Goal: Task Accomplishment & Management: Use online tool/utility

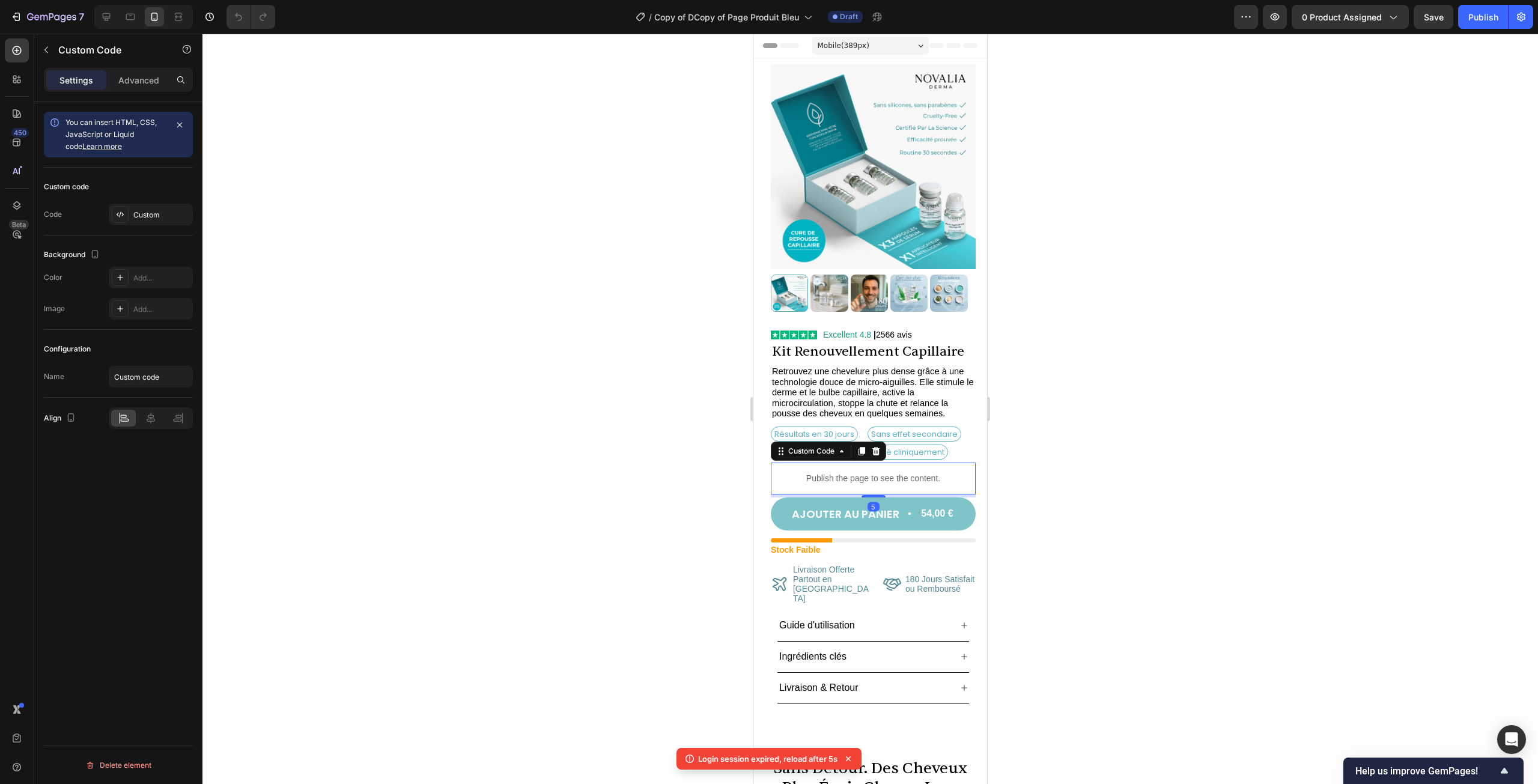
click at [864, 472] on p "Publish the page to see the content." at bounding box center [873, 478] width 205 height 13
click at [146, 208] on div "Custom" at bounding box center [151, 214] width 84 height 22
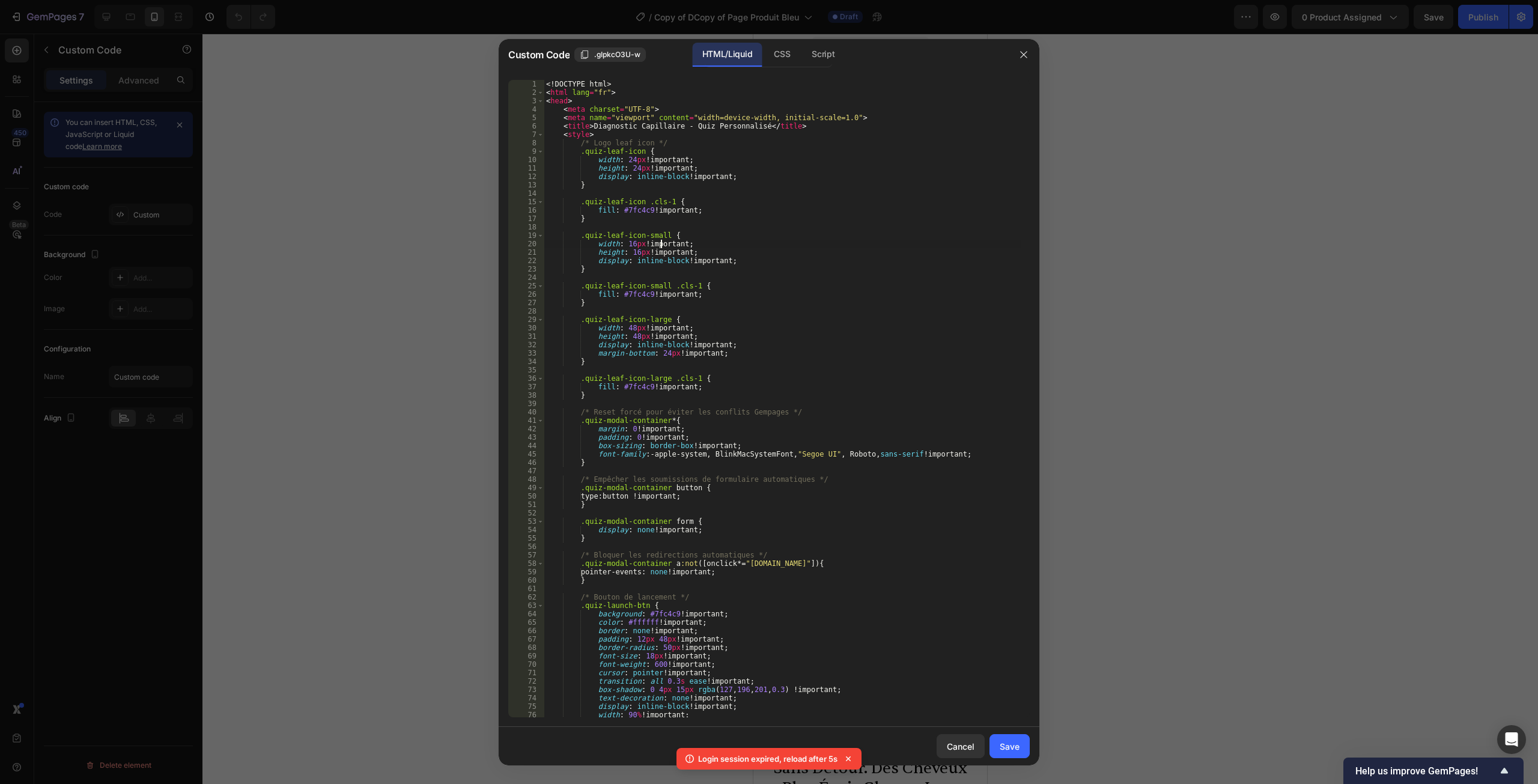
click at [661, 247] on div "<! DOCTYPE html > < html lang = "fr" > < head > < meta charset = "UTF-8" > < me…" at bounding box center [782, 406] width 477 height 654
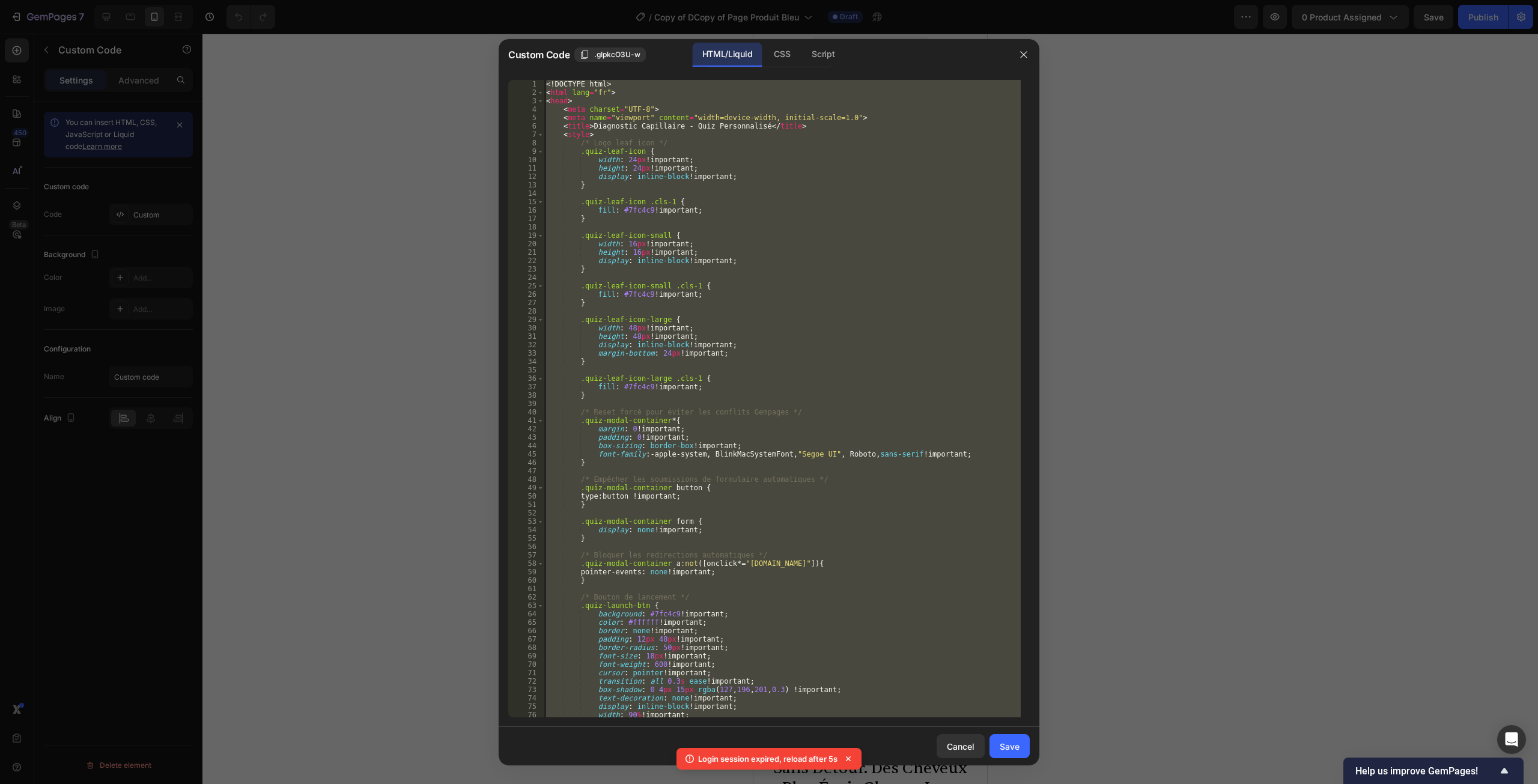
paste textarea
type textarea "</html>"
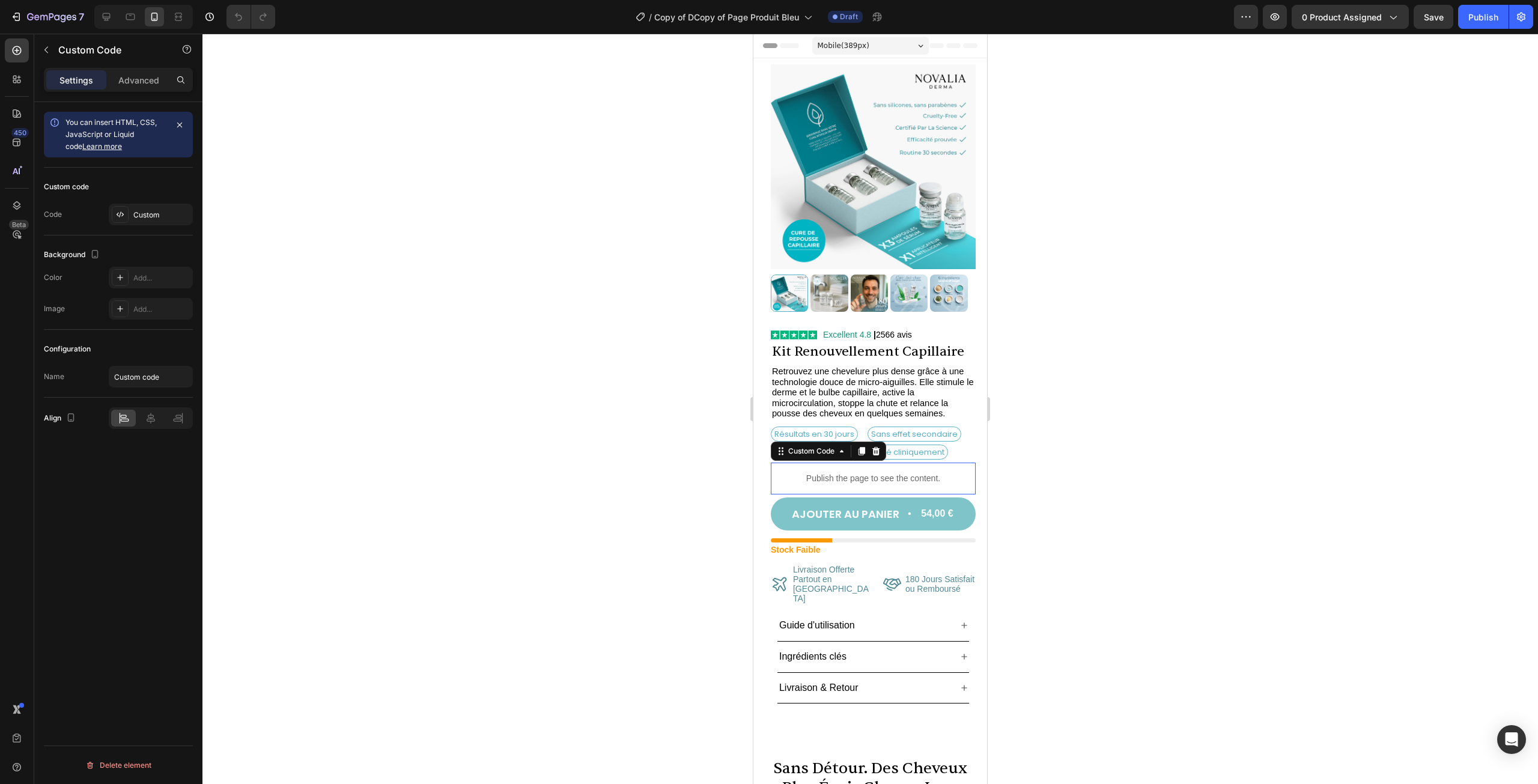
click at [874, 472] on p "Publish the page to see the content." at bounding box center [873, 478] width 205 height 13
click at [139, 217] on div "Custom" at bounding box center [161, 214] width 57 height 11
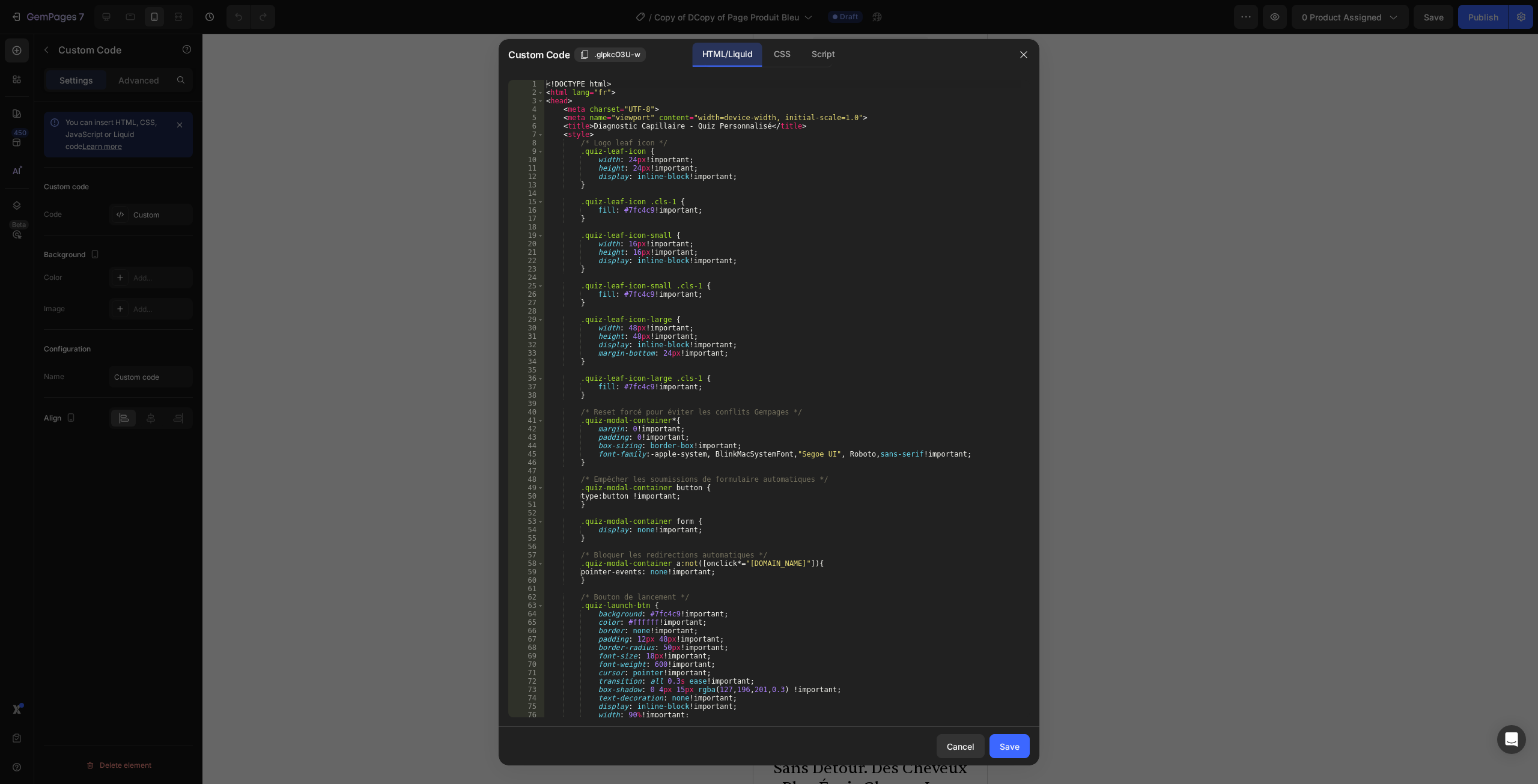
click at [782, 453] on div "<! DOCTYPE html > < html lang = "fr" > < head > < meta charset = "UTF-8" > < me…" at bounding box center [782, 406] width 477 height 654
type textarea "</body> </html>"
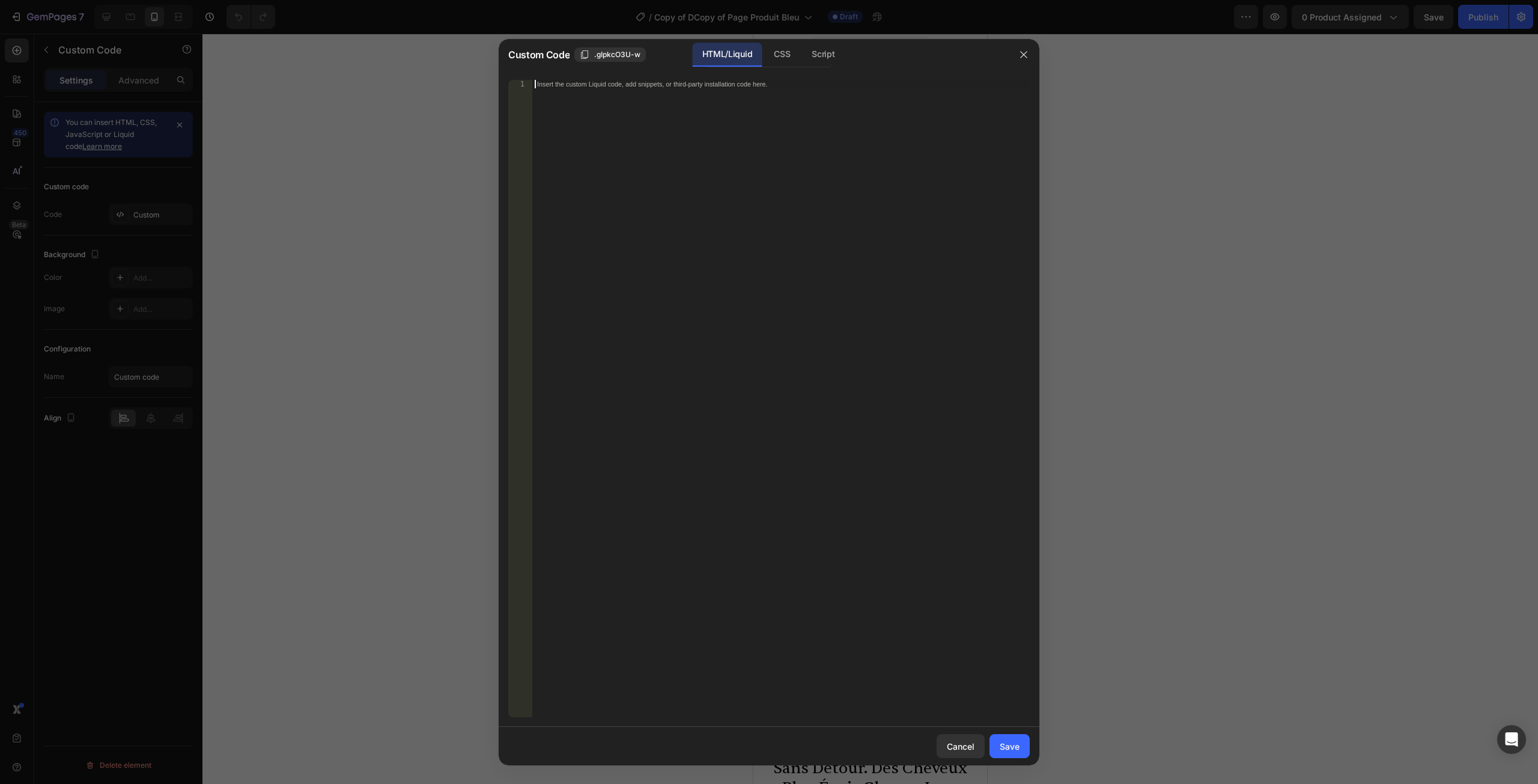
paste textarea "</html>"
type textarea "</html>"
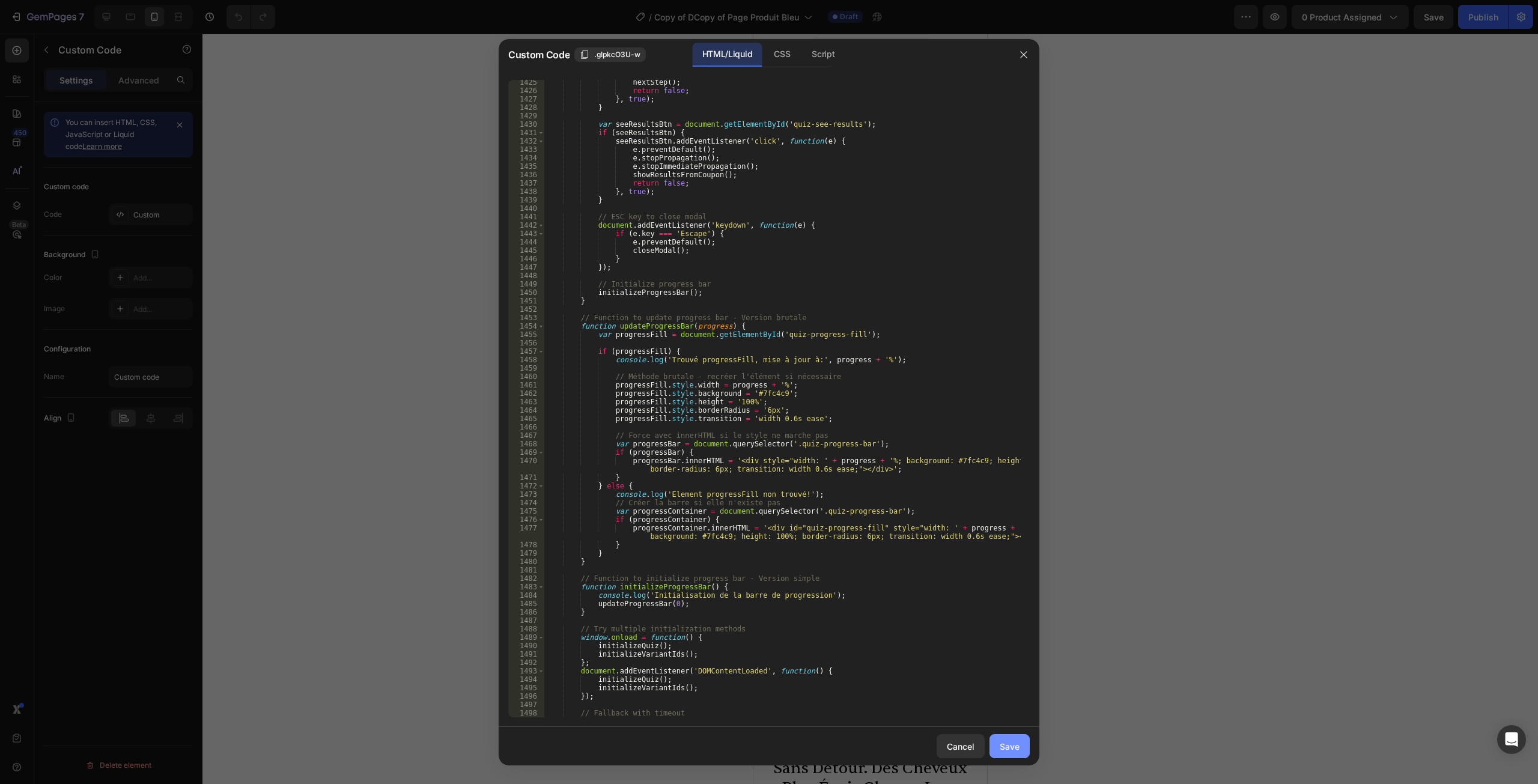
click at [1006, 748] on div "Save" at bounding box center [1010, 746] width 20 height 13
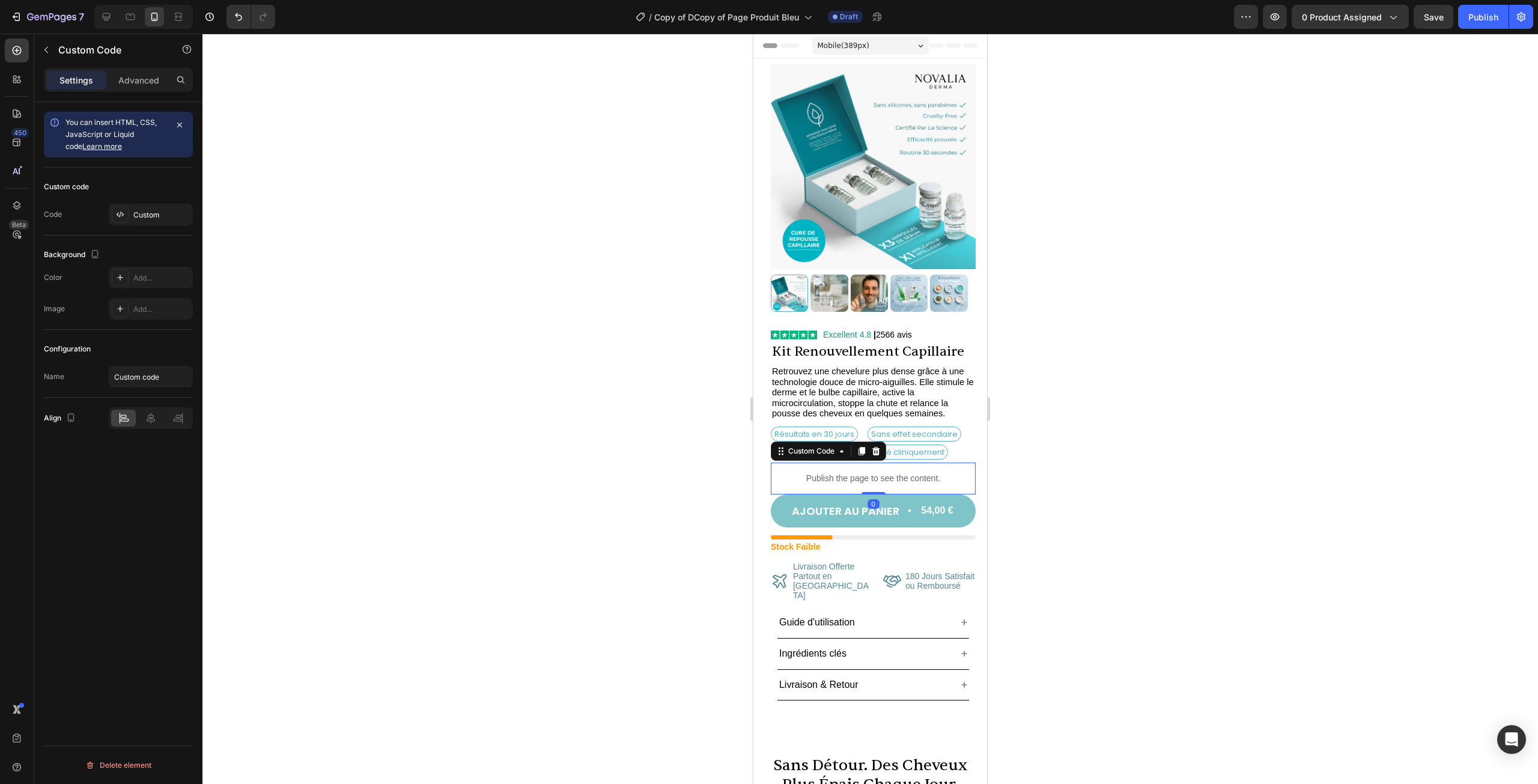
drag, startPoint x: 875, startPoint y: 487, endPoint x: 1763, endPoint y: 509, distance: 888.3
click at [878, 478] on div "Publish the page to see the content. Custom Code 0" at bounding box center [873, 478] width 205 height 32
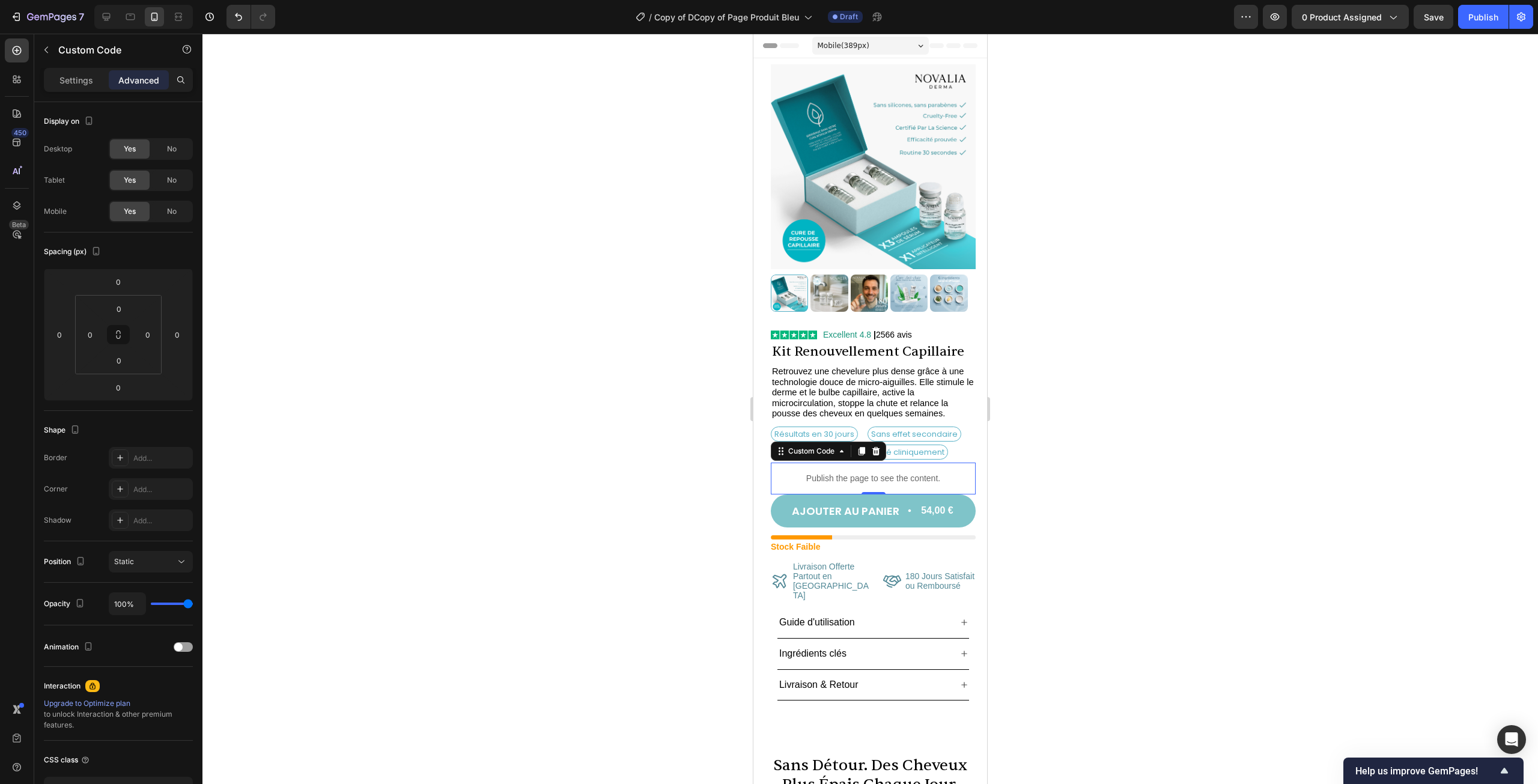
click at [890, 472] on p "Publish the page to see the content." at bounding box center [873, 478] width 205 height 13
click at [84, 75] on p "Settings" at bounding box center [77, 80] width 34 height 13
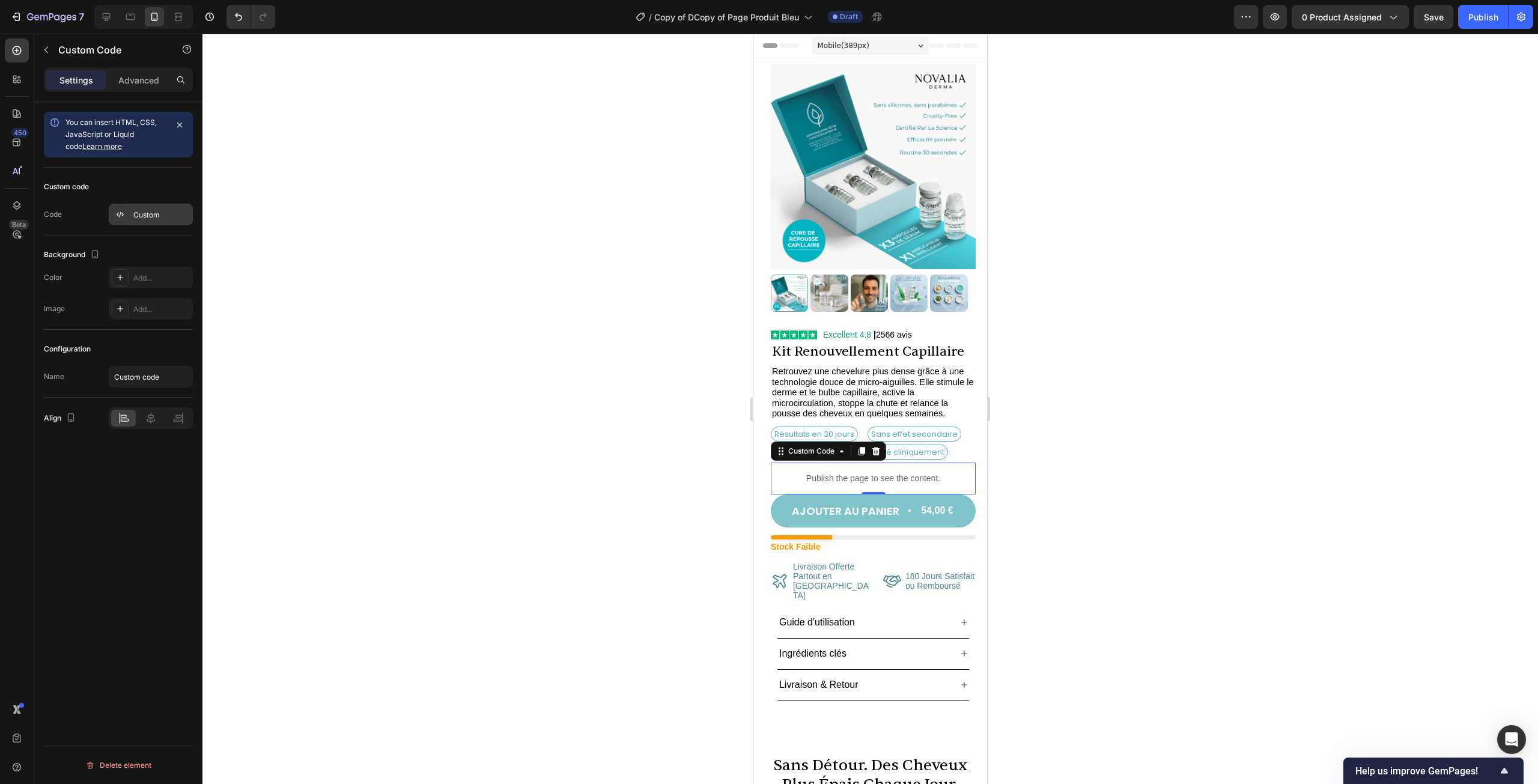
click at [156, 217] on div "Custom" at bounding box center [161, 214] width 57 height 11
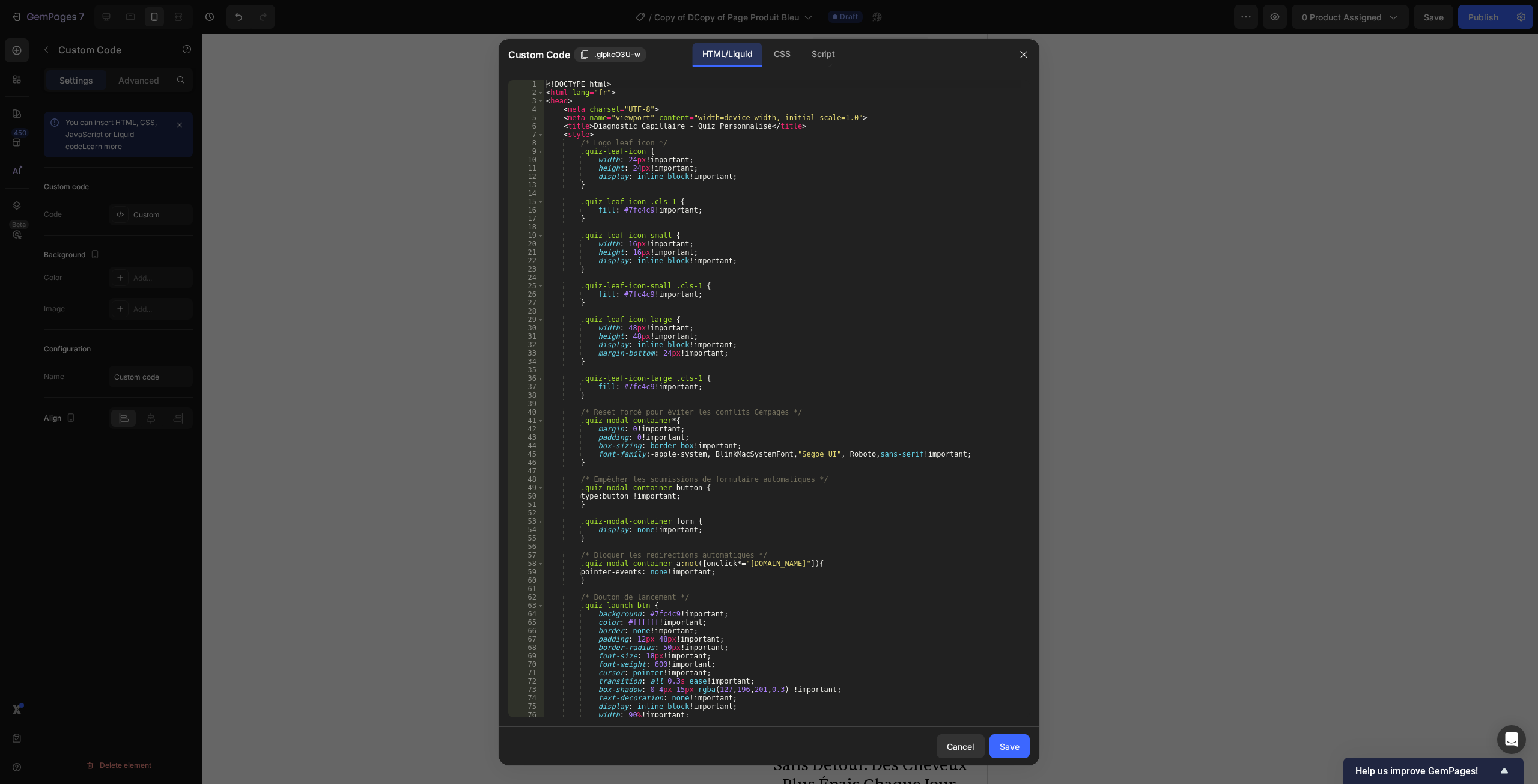
click at [725, 370] on div "<! DOCTYPE html > < html lang = "fr" > < head > < meta charset = "UTF-8" > < me…" at bounding box center [782, 406] width 477 height 654
type textarea "</body> </html>"
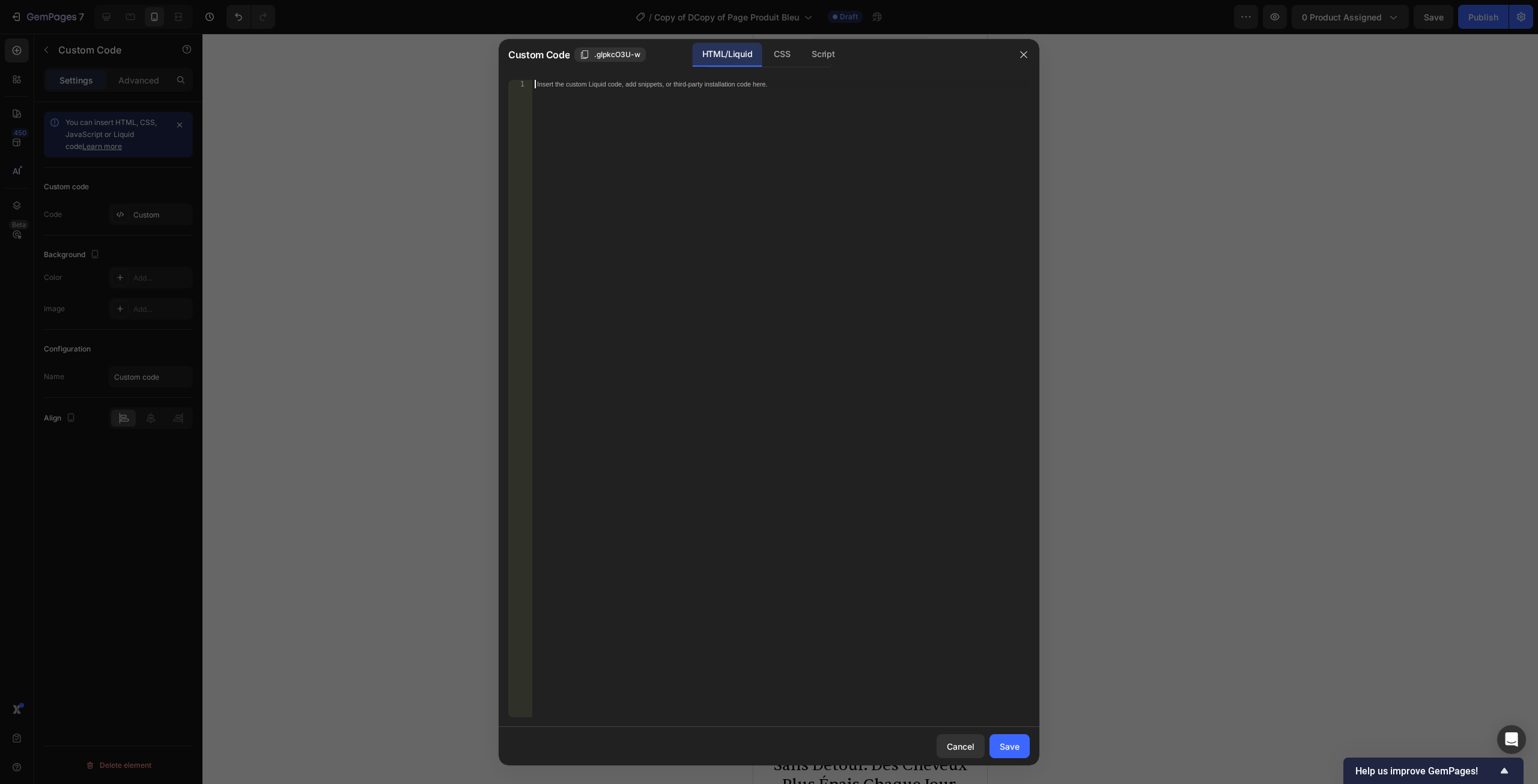
paste textarea "</html>"
type textarea "</html>"
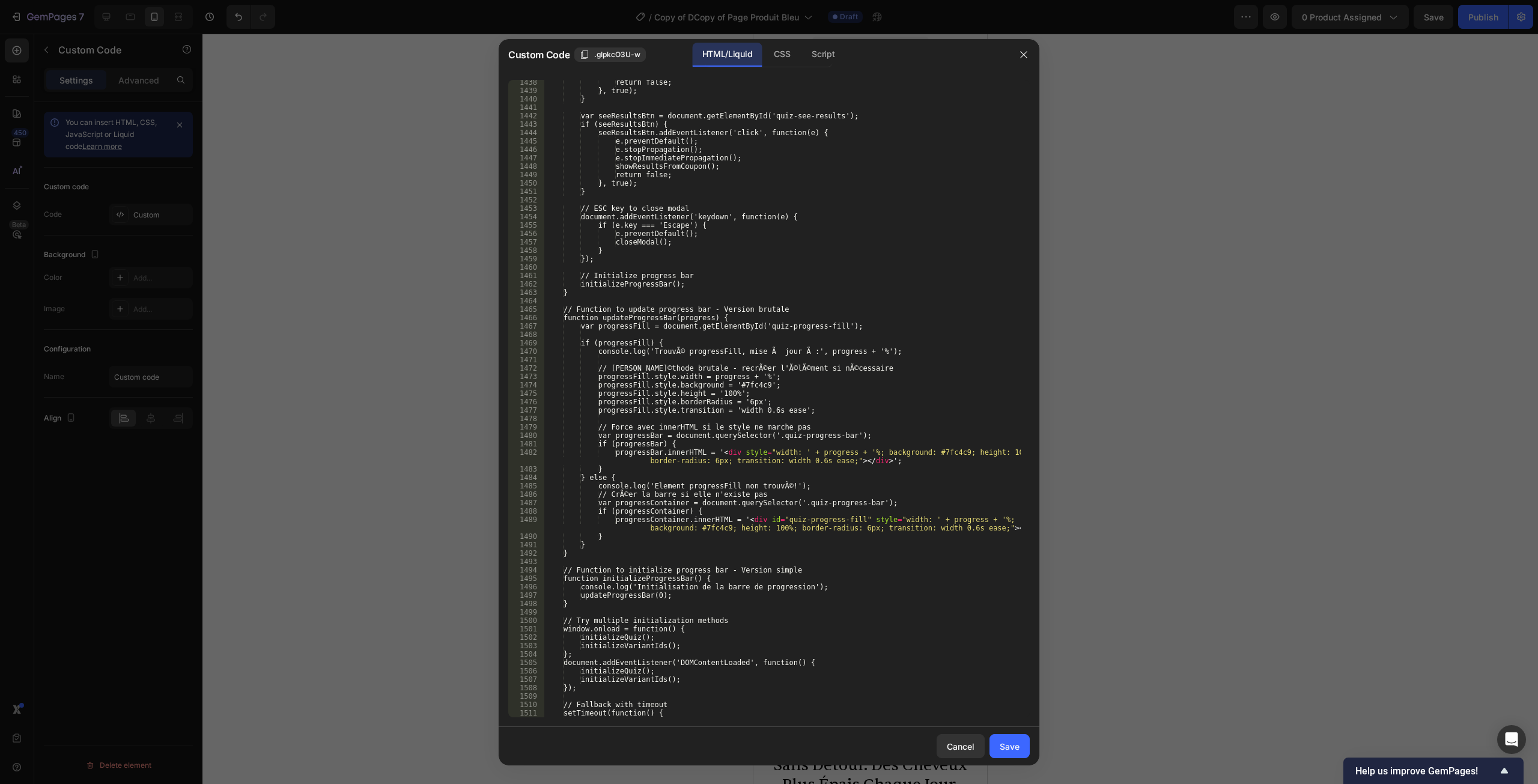
scroll to position [13051, 0]
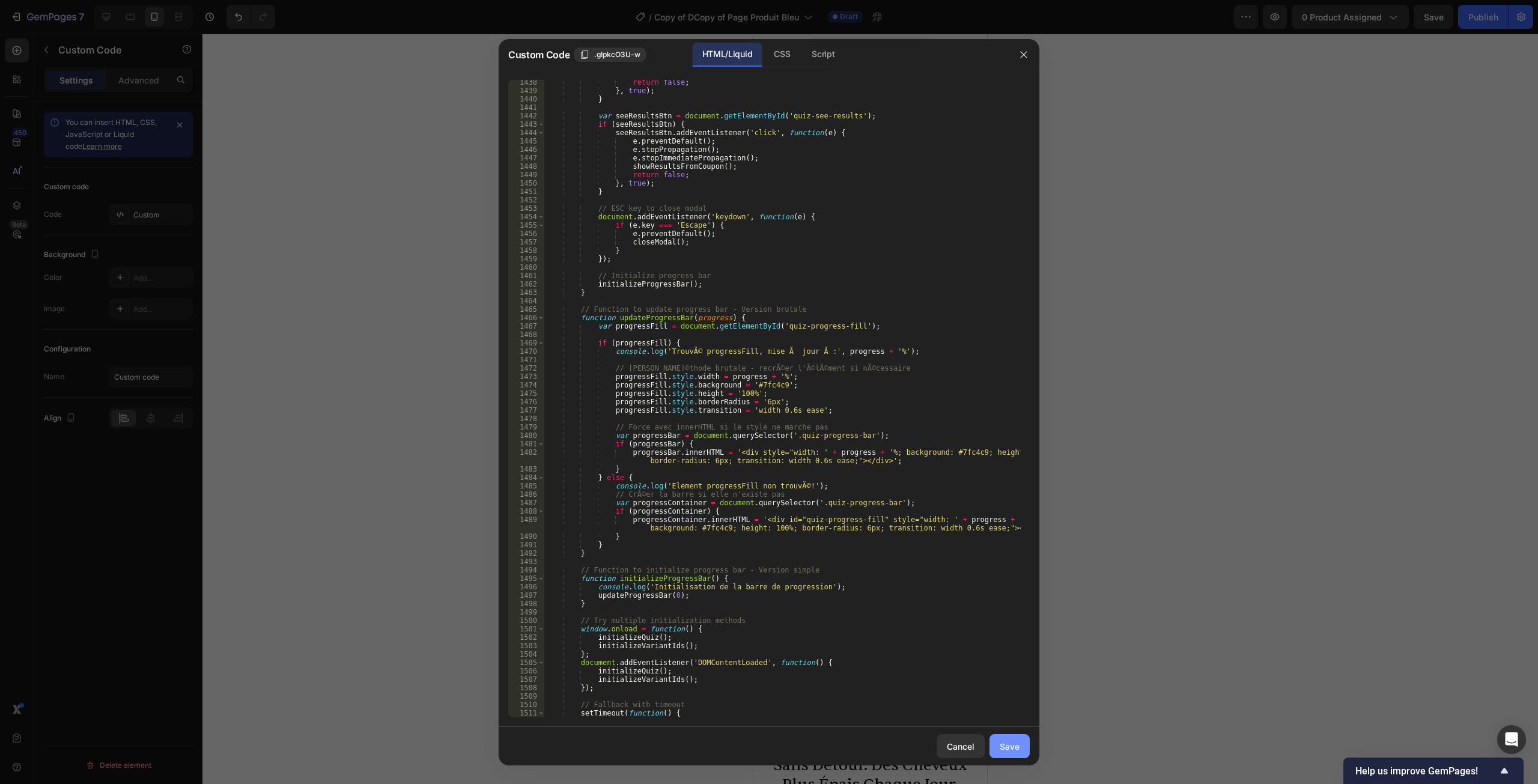
click at [1018, 743] on div "Save" at bounding box center [1010, 746] width 20 height 13
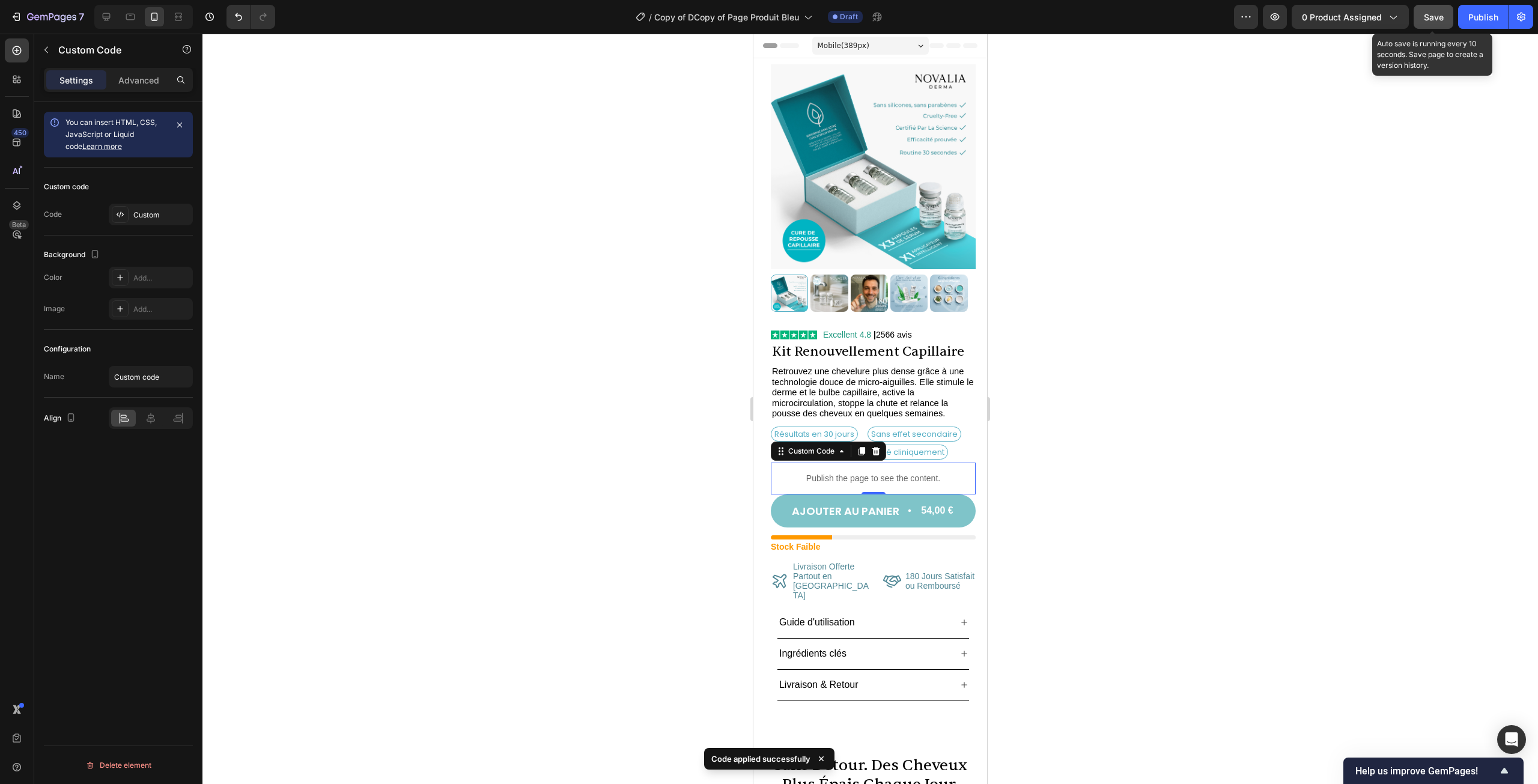
click at [1436, 25] on button "Save" at bounding box center [1434, 17] width 40 height 24
click at [883, 472] on p "Publish the page to see the content." at bounding box center [873, 478] width 205 height 13
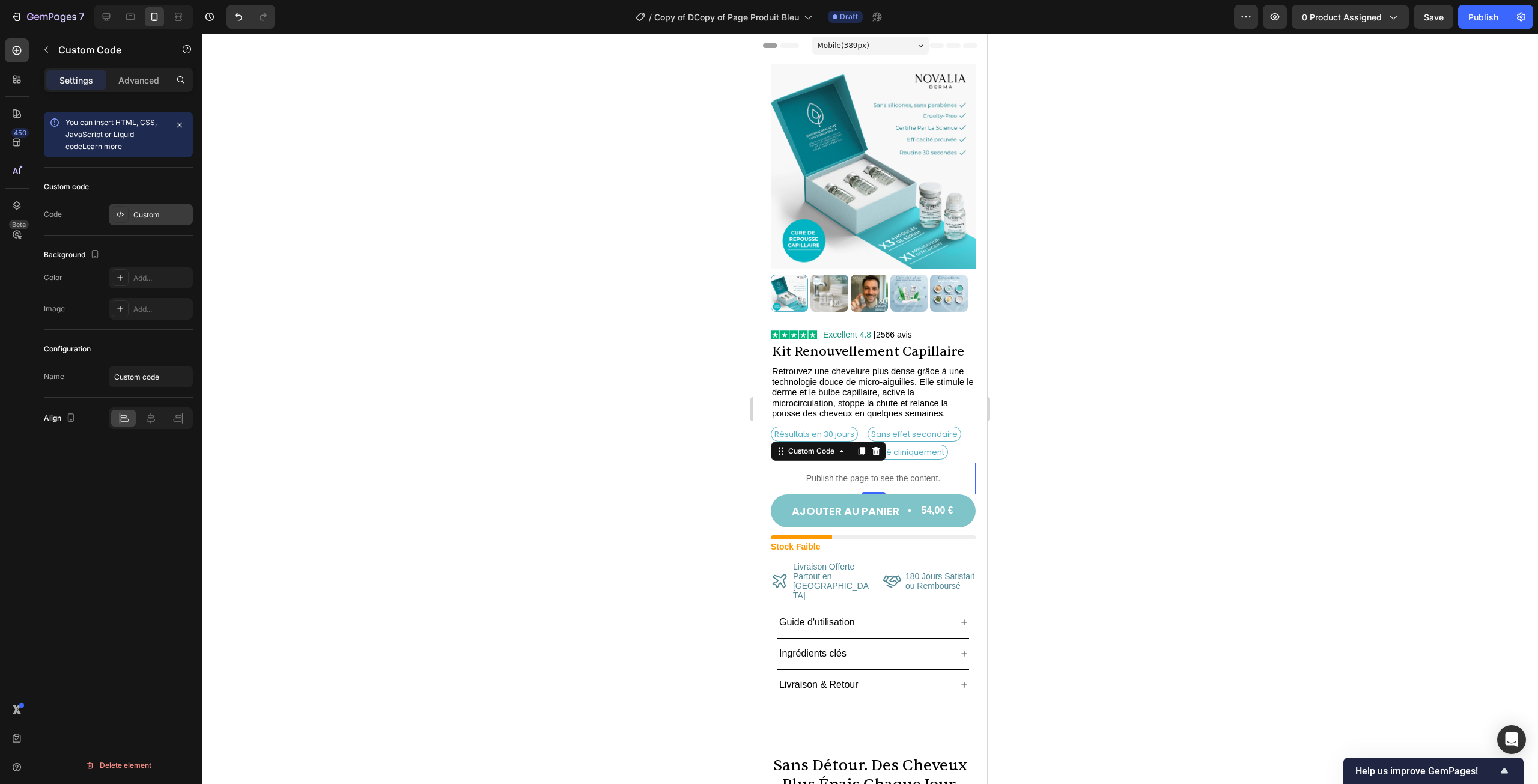
click at [139, 214] on div "Custom" at bounding box center [161, 214] width 57 height 11
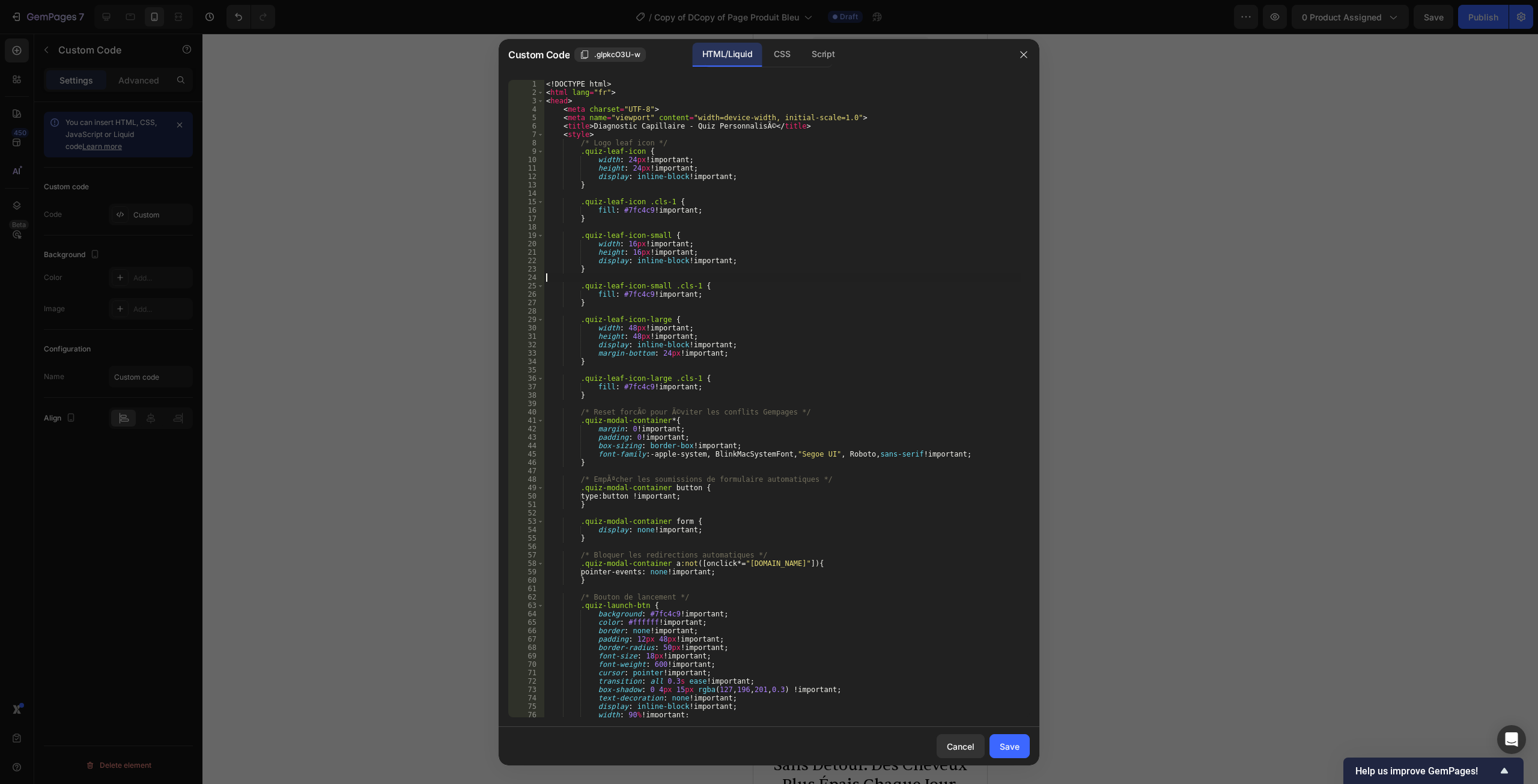
click at [585, 275] on div "<! DOCTYPE html > < html lang = "fr" > < head > < meta charset = "UTF-8" > < me…" at bounding box center [782, 406] width 477 height 654
type textarea "</body> </html>"
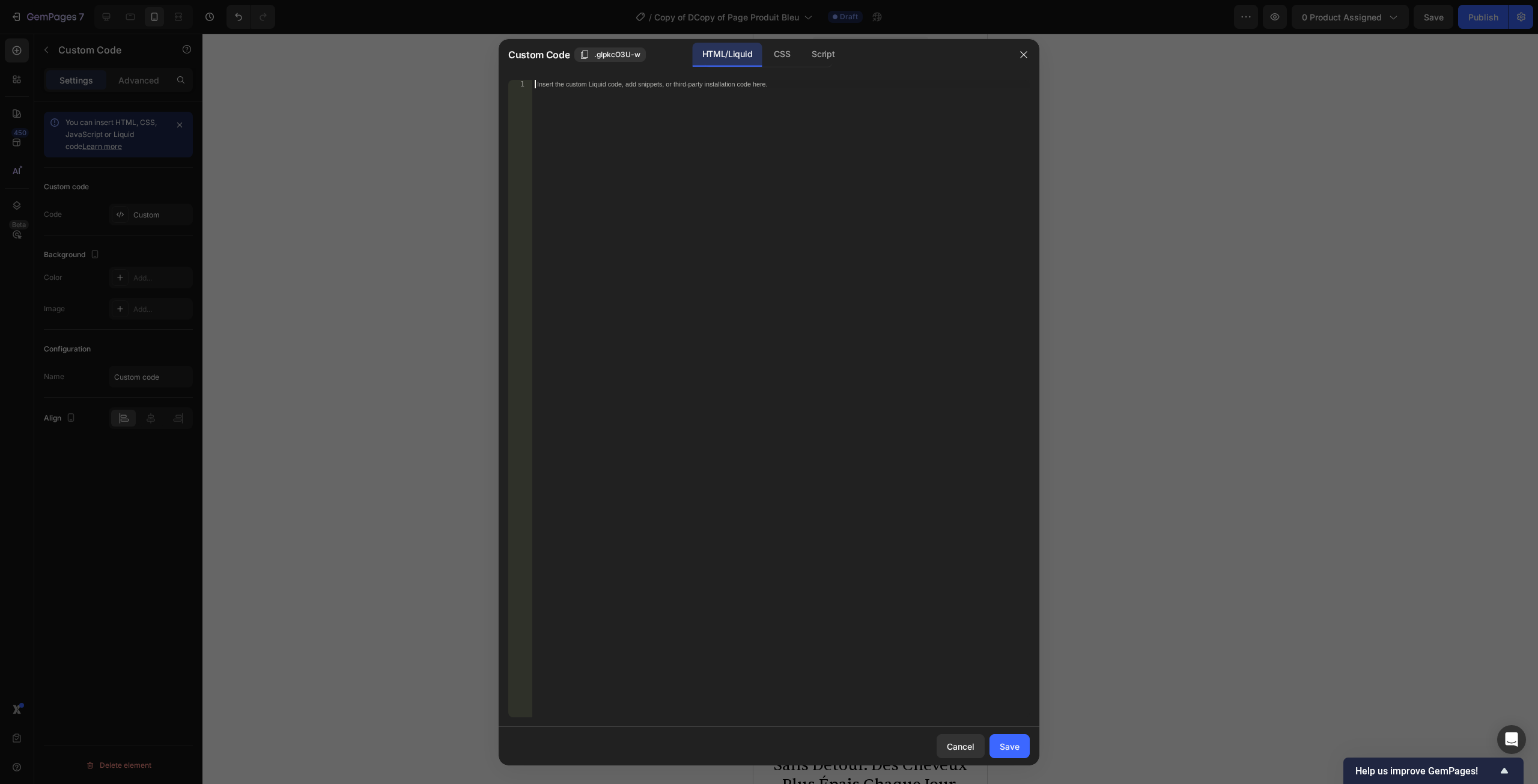
paste textarea "</html>"
type textarea "</html>"
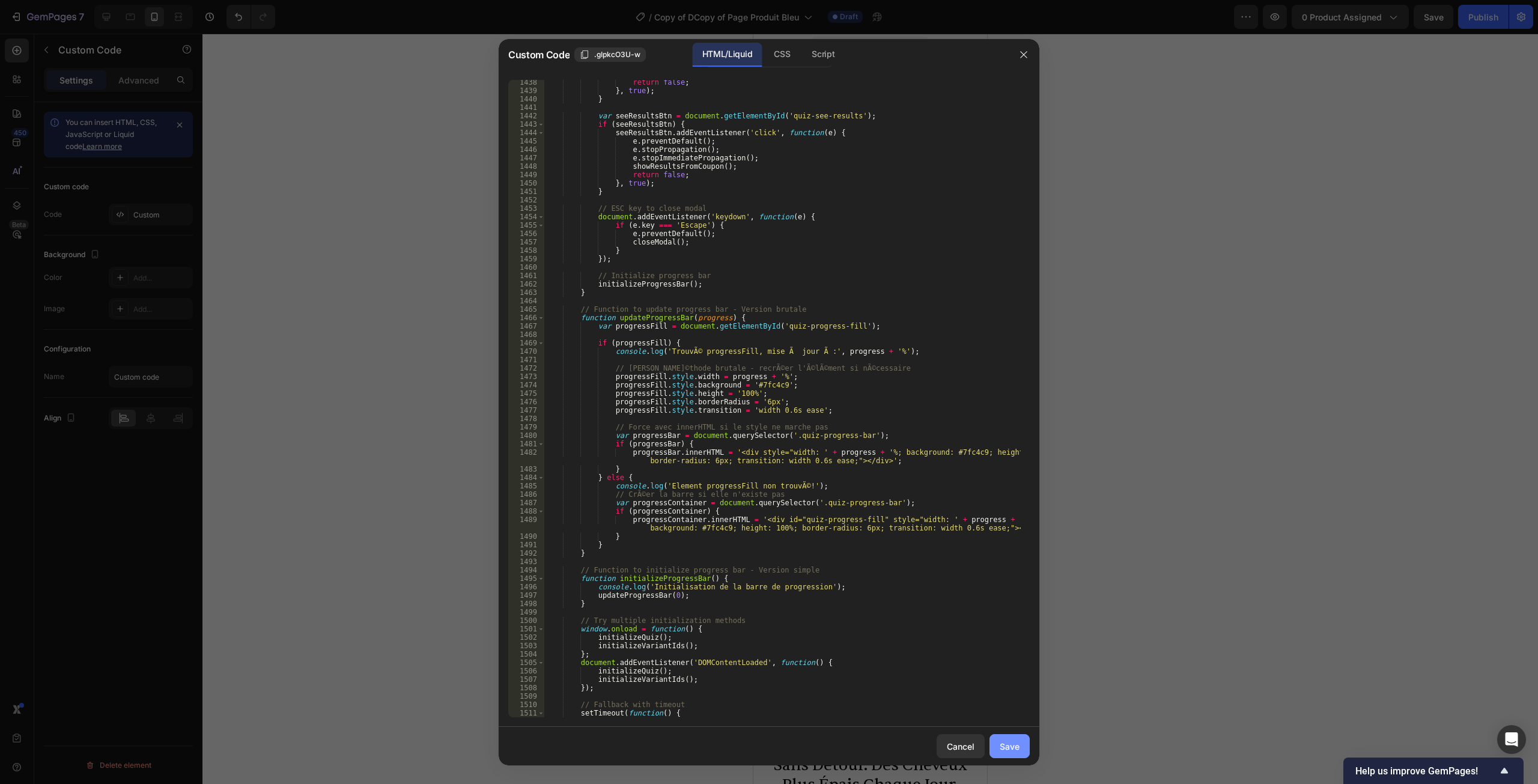
click at [1014, 742] on div "Save" at bounding box center [1010, 746] width 20 height 13
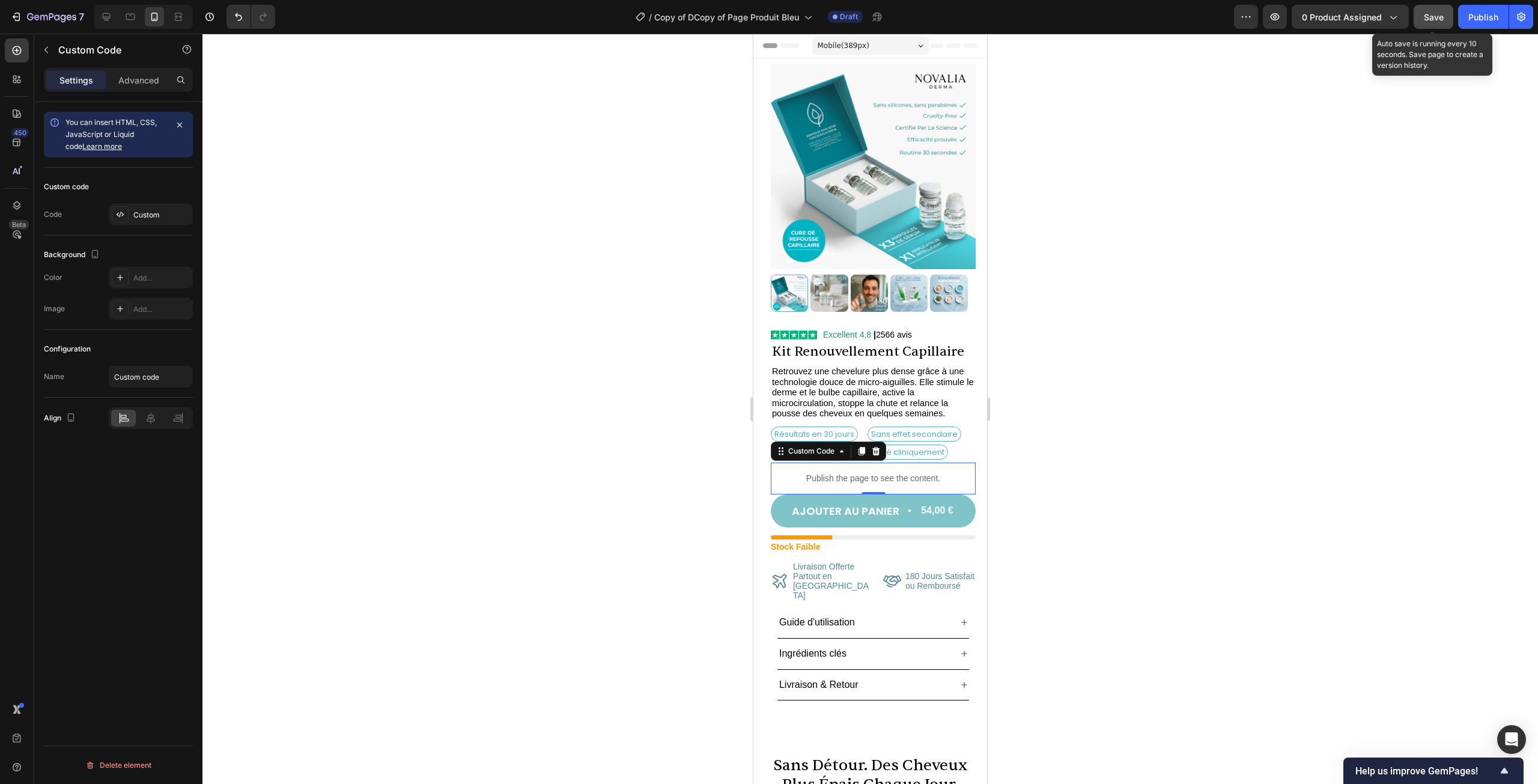
click at [1432, 26] on button "Save" at bounding box center [1434, 17] width 40 height 24
click at [1272, 22] on icon "button" at bounding box center [1275, 17] width 12 height 12
drag, startPoint x: 846, startPoint y: 463, endPoint x: 1410, endPoint y: 425, distance: 565.3
click at [846, 463] on div "Publish the page to see the content." at bounding box center [873, 478] width 205 height 32
click at [151, 212] on div "Custom" at bounding box center [161, 214] width 57 height 11
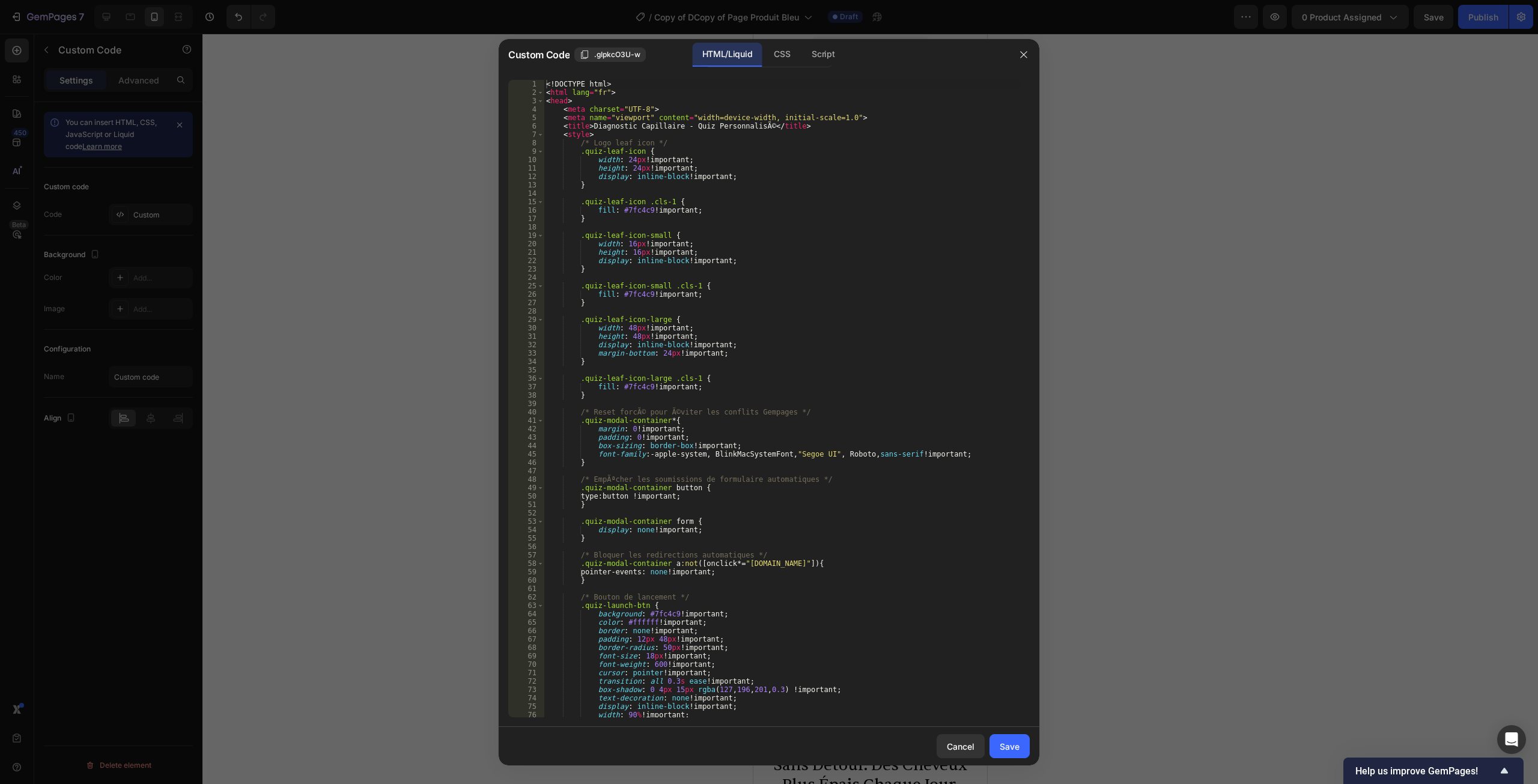
click at [643, 259] on div "<! DOCTYPE html > < html lang = "fr" > < head > < meta charset = "UTF-8" > < me…" at bounding box center [782, 406] width 477 height 654
type textarea "</body> </html>"
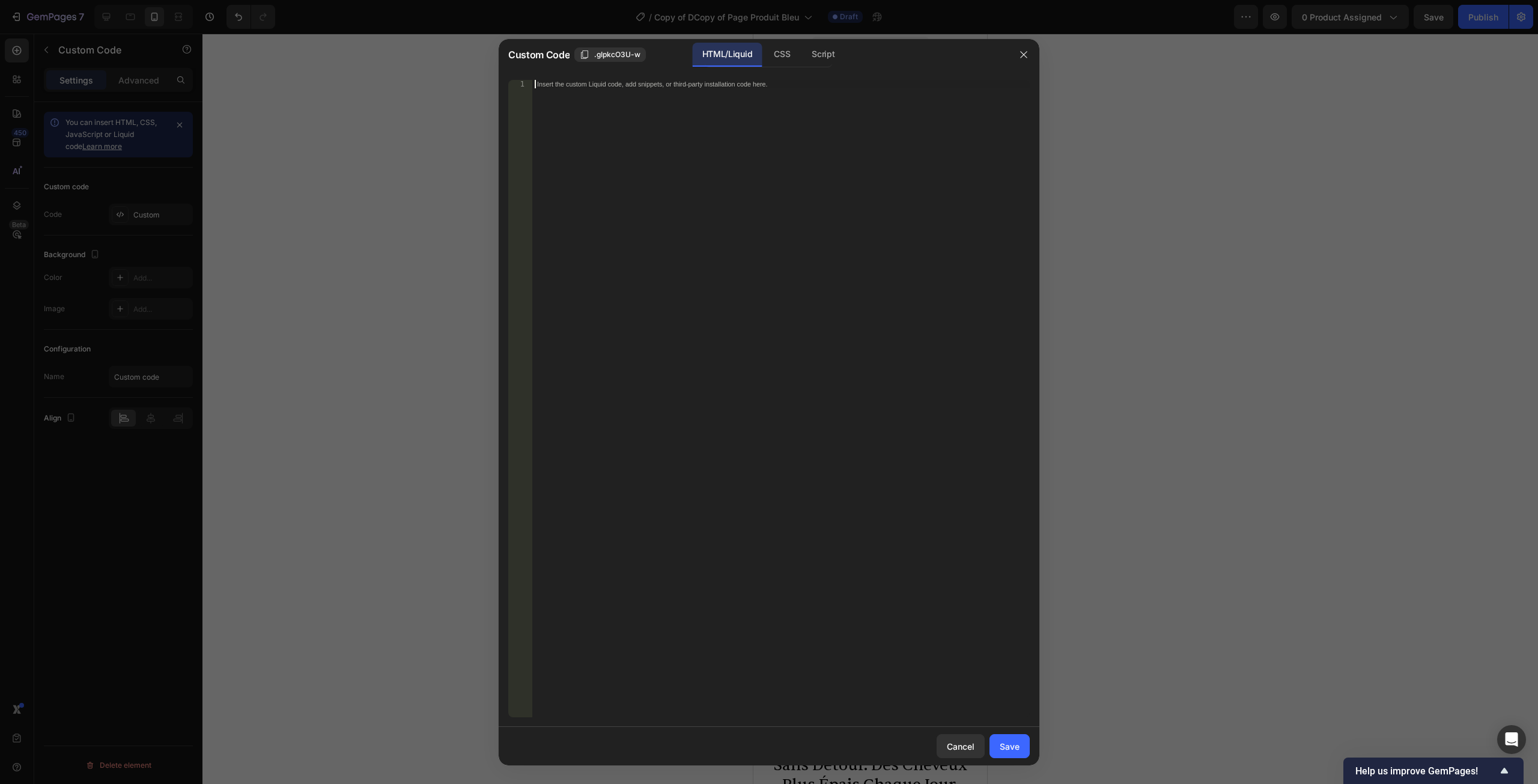
paste textarea "</html>"
type textarea "</html>"
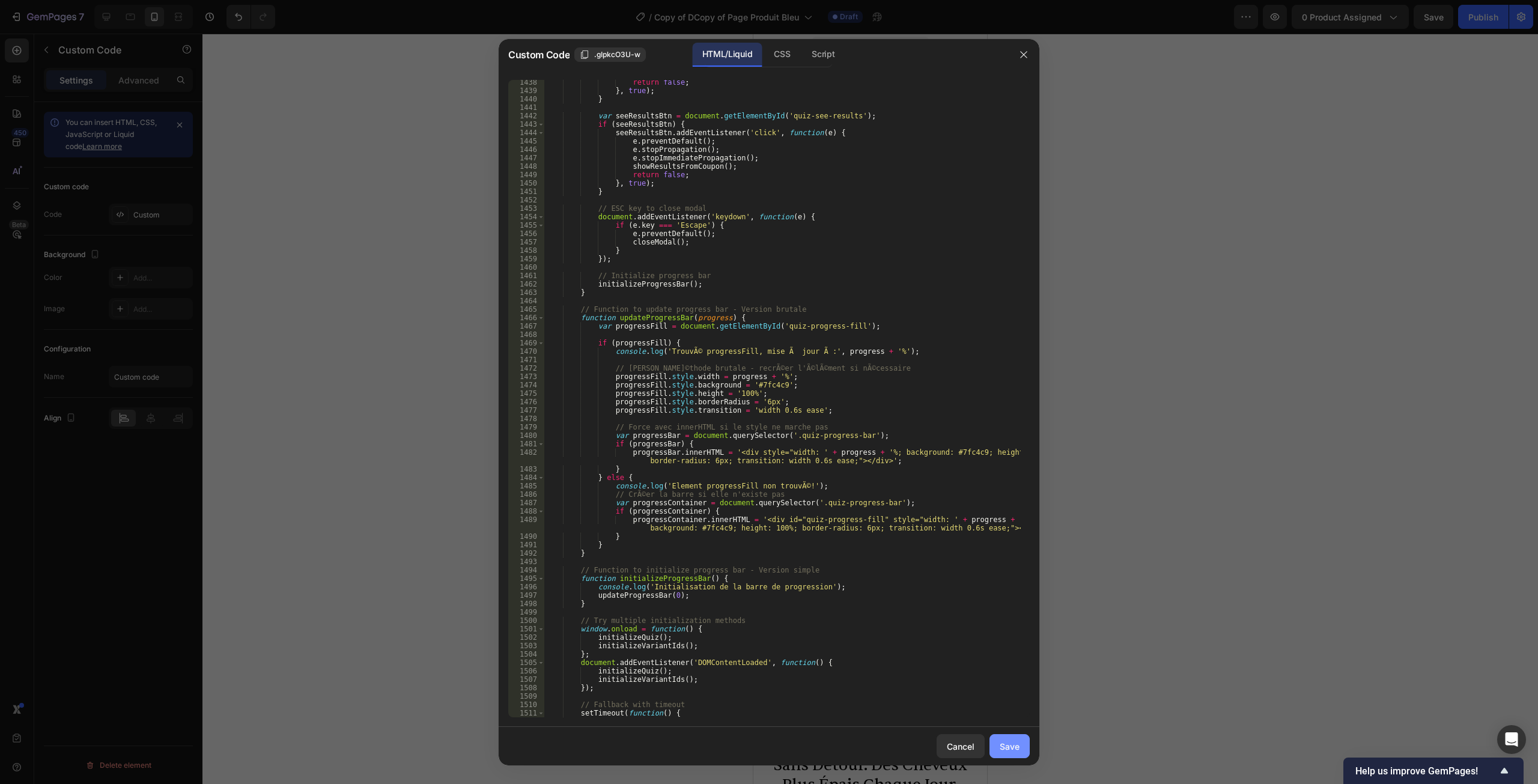
click at [1004, 747] on div "Save" at bounding box center [1010, 746] width 20 height 13
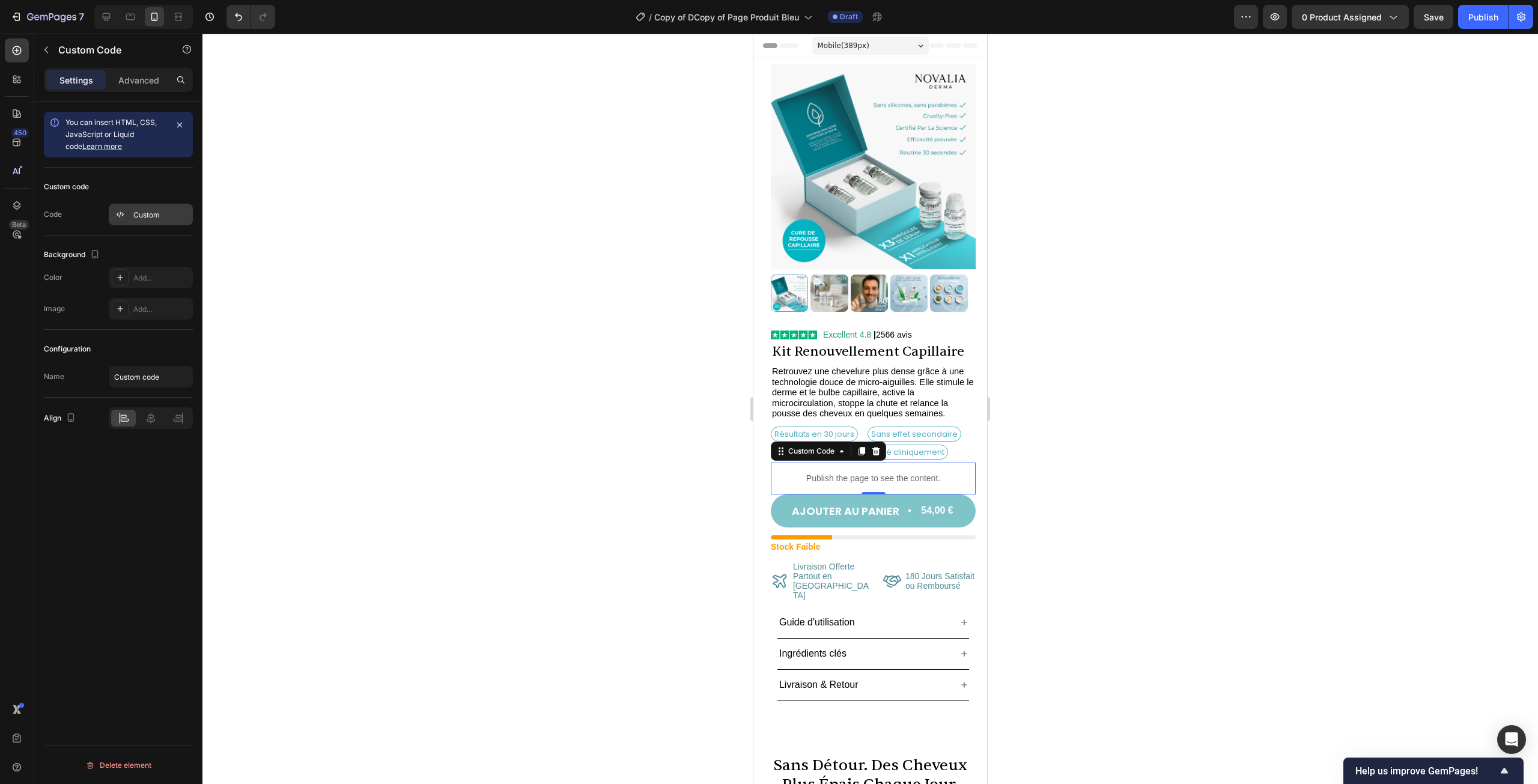
click at [146, 216] on div "Custom" at bounding box center [161, 214] width 57 height 11
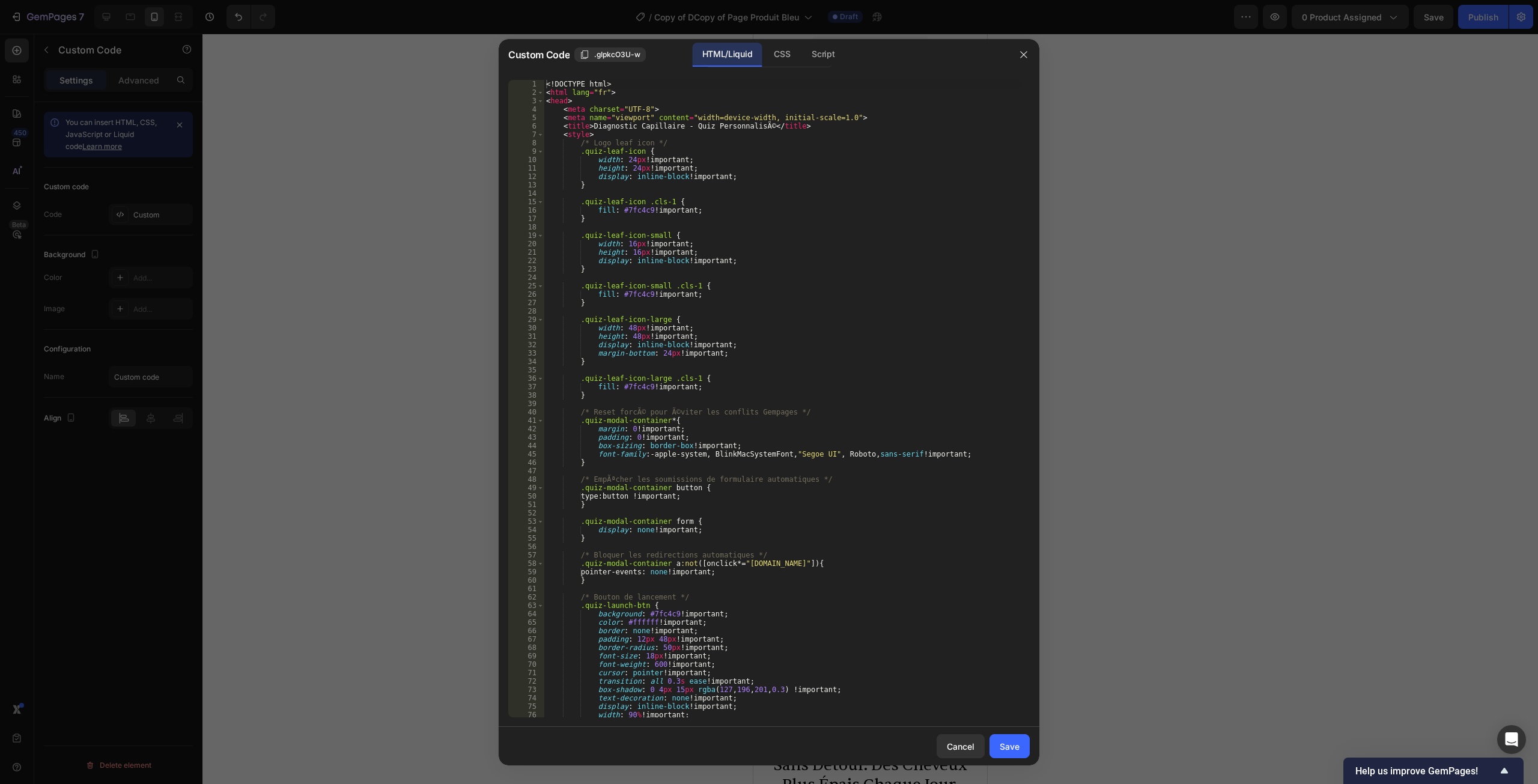
click at [823, 238] on div "<! DOCTYPE html > < html lang = "fr" > < head > < meta charset = "UTF-8" > < me…" at bounding box center [782, 406] width 477 height 654
type textarea "</body> </html>"
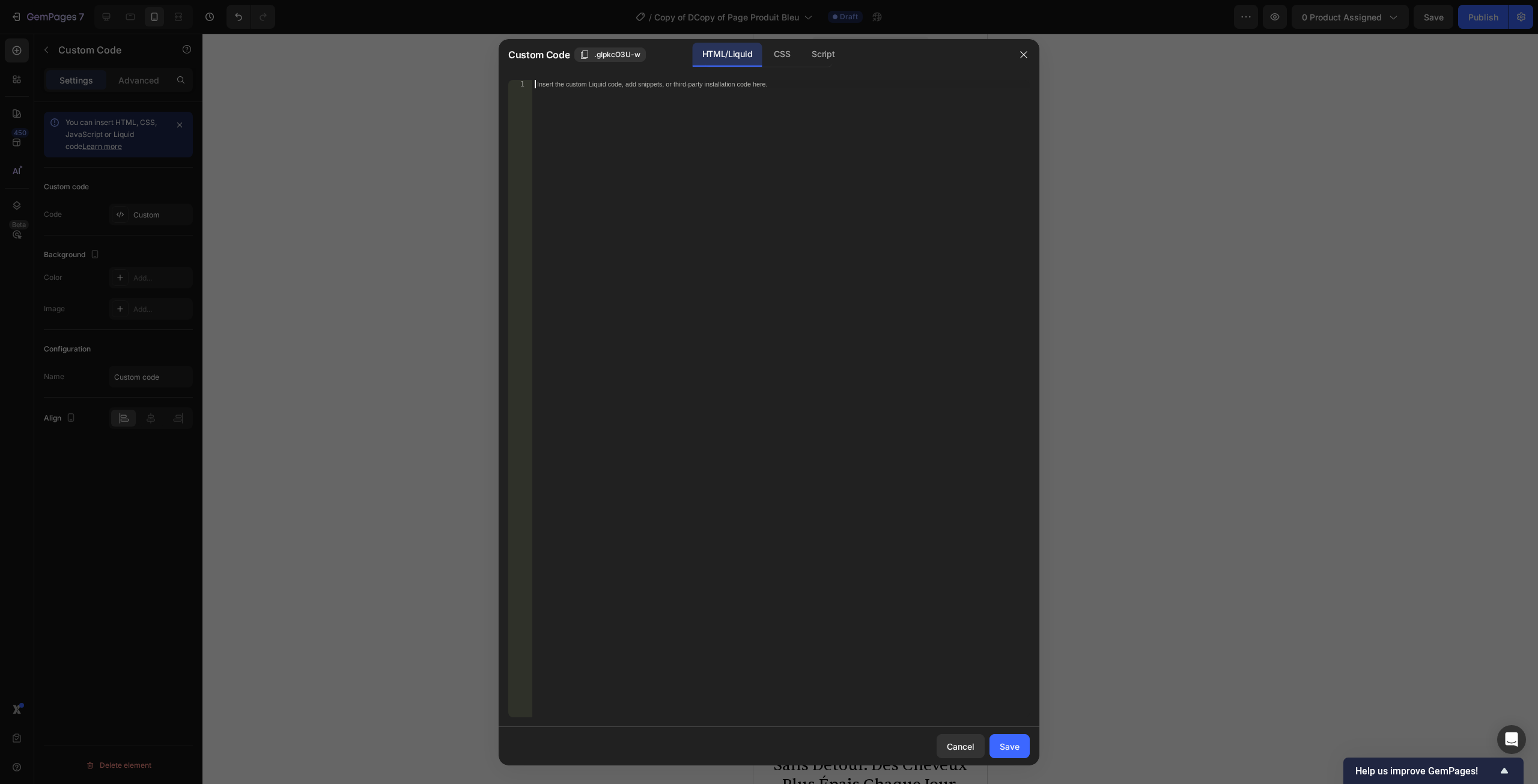
paste textarea "</html>"
type textarea "</html>"
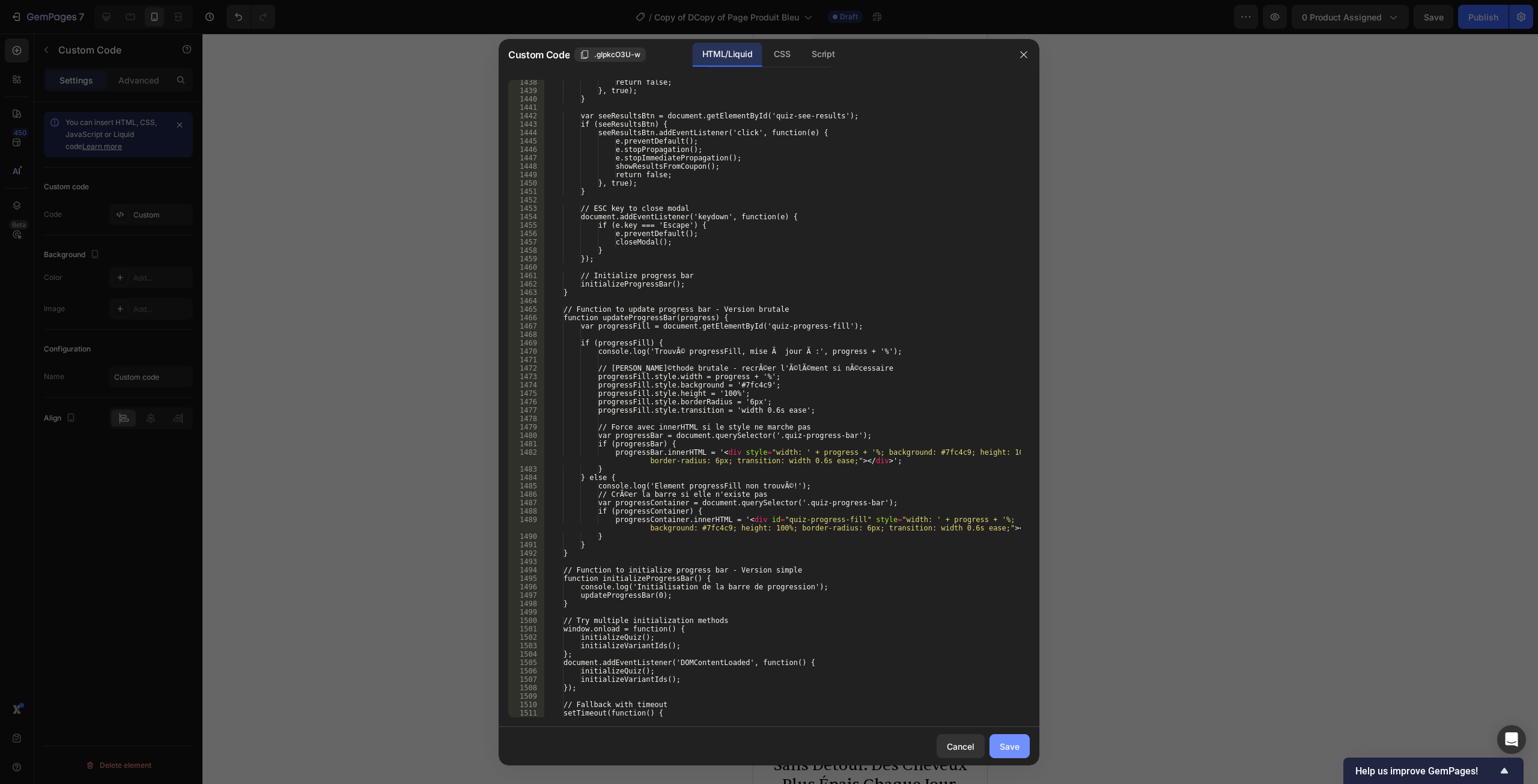
click at [995, 746] on button "Save" at bounding box center [1010, 746] width 40 height 24
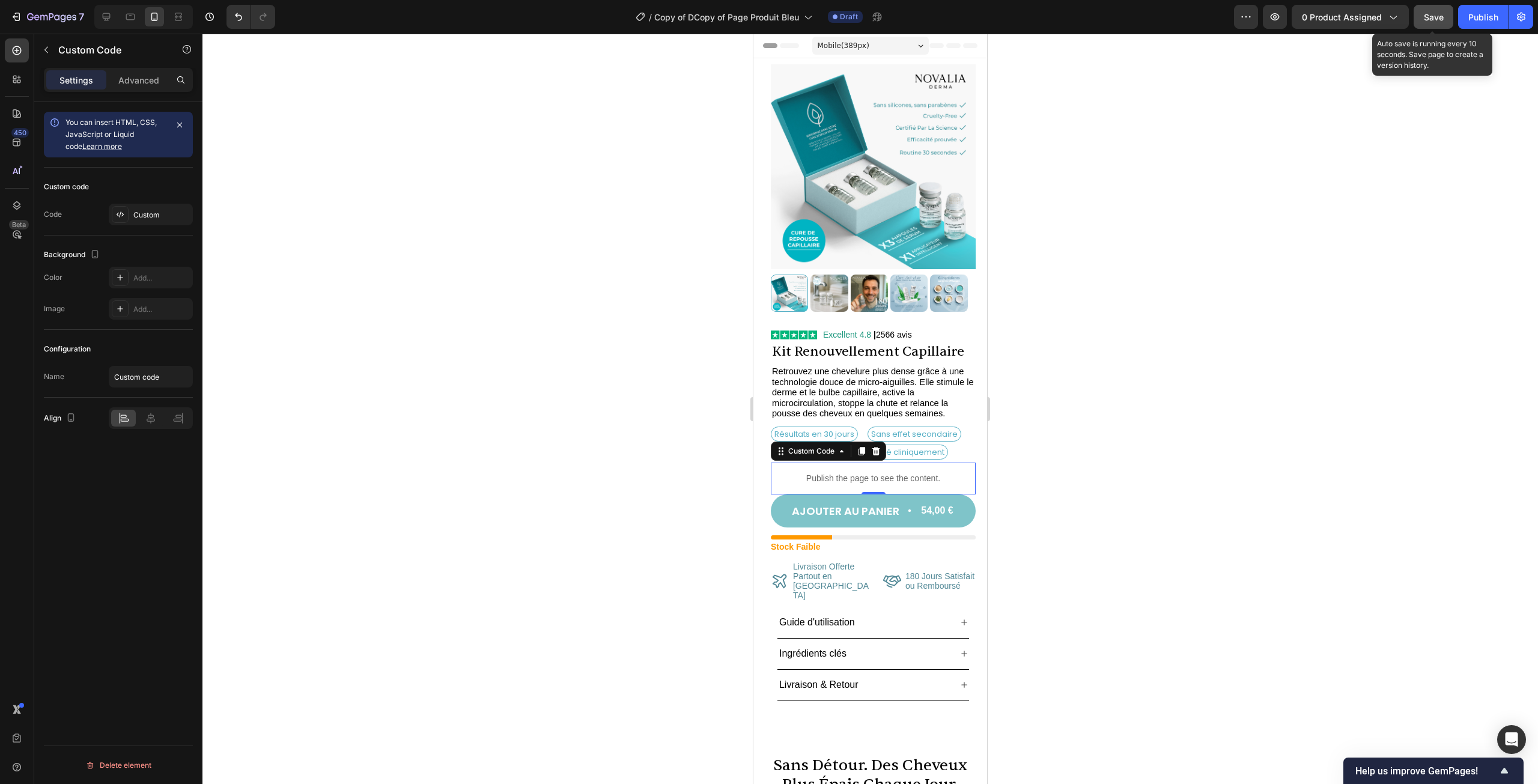
click at [1433, 22] on div "Save" at bounding box center [1434, 17] width 20 height 13
click at [1089, 398] on div at bounding box center [870, 408] width 1336 height 750
